Goal: Go to known website: Access a specific website the user already knows

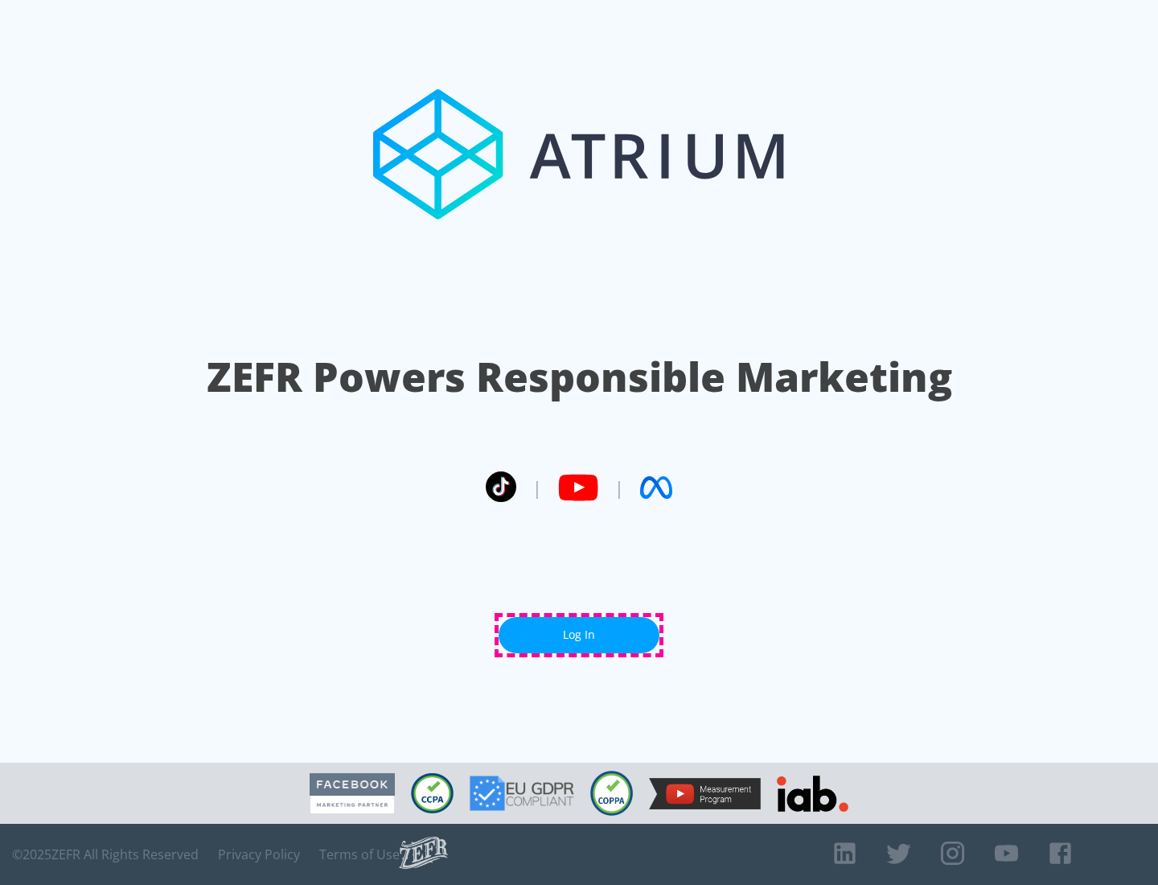
click at [579, 635] on link "Log In" at bounding box center [579, 635] width 161 height 36
